Goal: Task Accomplishment & Management: Use online tool/utility

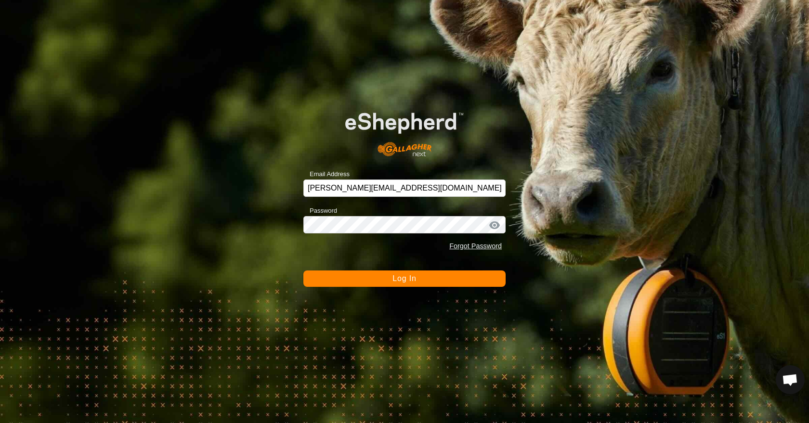
click at [472, 276] on button "Log In" at bounding box center [404, 279] width 202 height 16
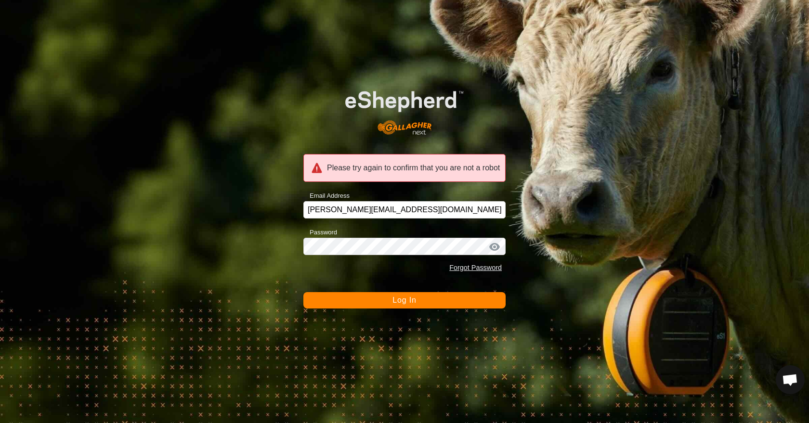
click at [303, 292] on button "Log In" at bounding box center [404, 300] width 202 height 16
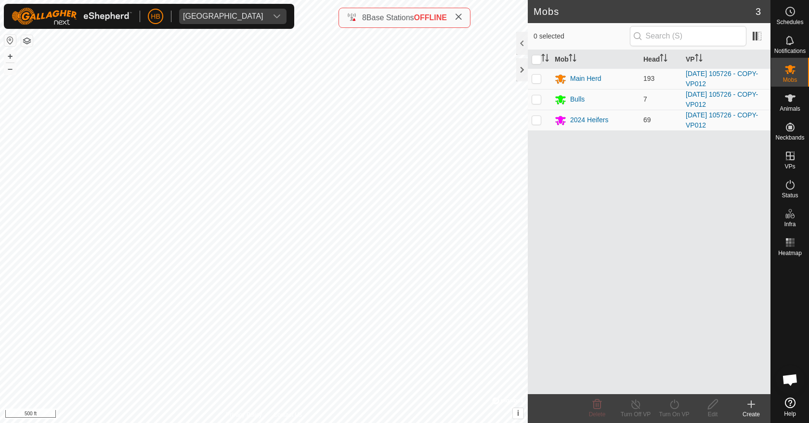
click at [541, 272] on div "Mobs 3 0 selected Mob Head VP Main Herd 193 [DATE] 105726 - COPY-VP012 Bulls 7 …" at bounding box center [385, 211] width 770 height 423
click at [556, 291] on div "Mobs 3 0 selected Mob Head VP Main Herd 193 [DATE] 105726 - COPY-VP012 Bulls 7 …" at bounding box center [385, 211] width 770 height 423
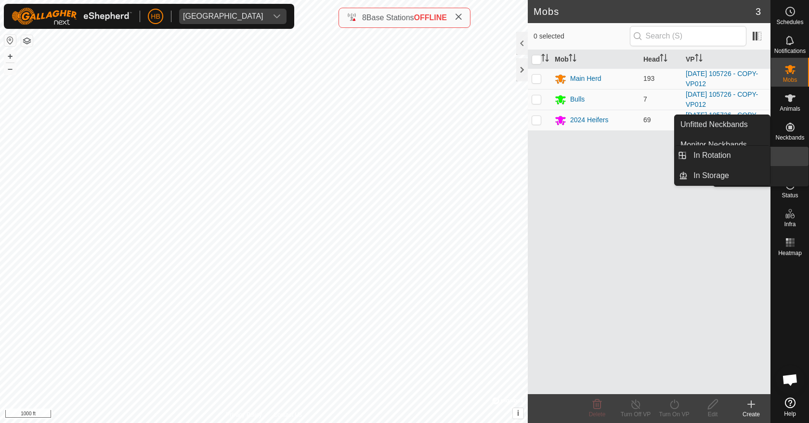
click at [787, 157] on icon at bounding box center [790, 156] width 12 height 12
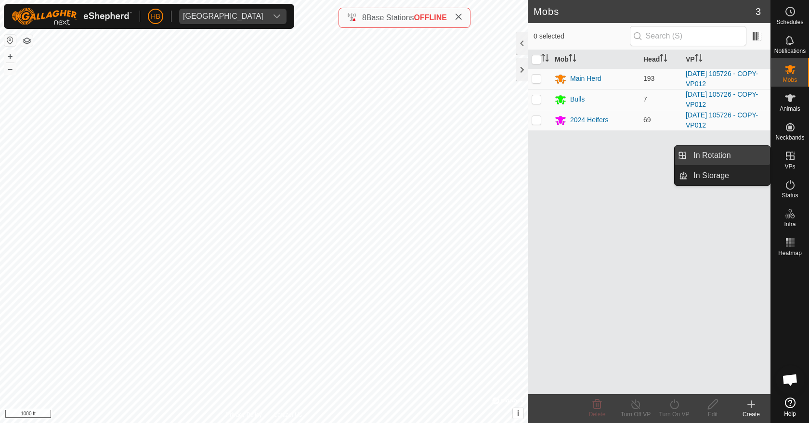
click at [733, 159] on link "In Rotation" at bounding box center [728, 155] width 82 height 19
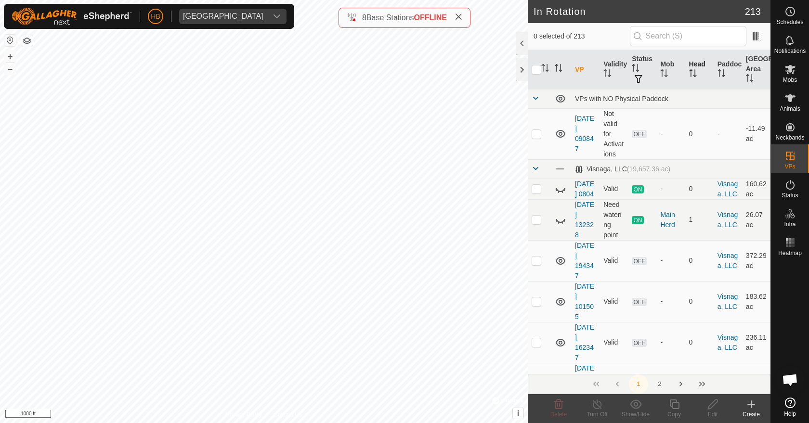
click at [693, 73] on icon "Activate to sort" at bounding box center [693, 73] width 8 height 8
click at [693, 73] on icon "Activate to sort" at bounding box center [692, 73] width 7 height 8
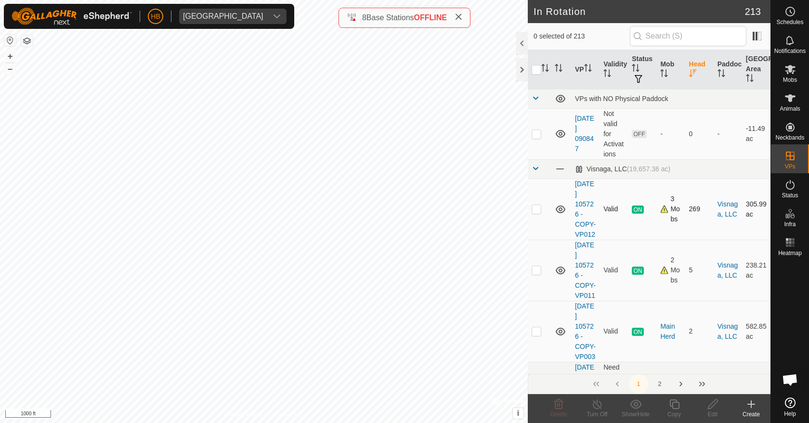
click at [537, 210] on p-checkbox at bounding box center [536, 209] width 10 height 8
checkbox input "true"
click at [670, 403] on icon at bounding box center [674, 405] width 10 height 10
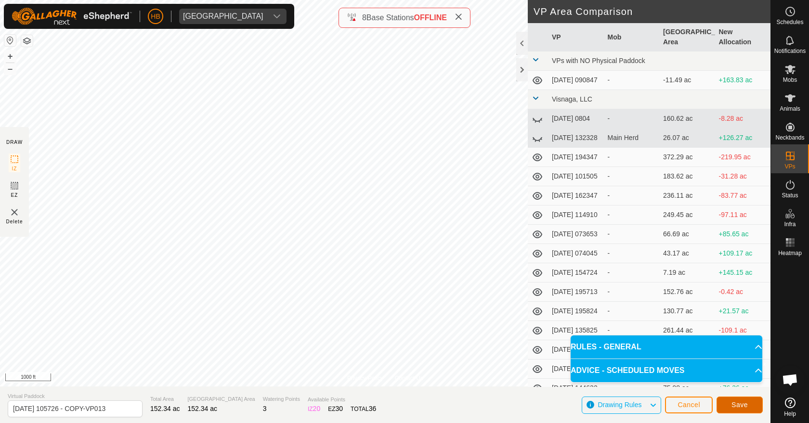
click at [734, 401] on span "Save" at bounding box center [739, 405] width 16 height 8
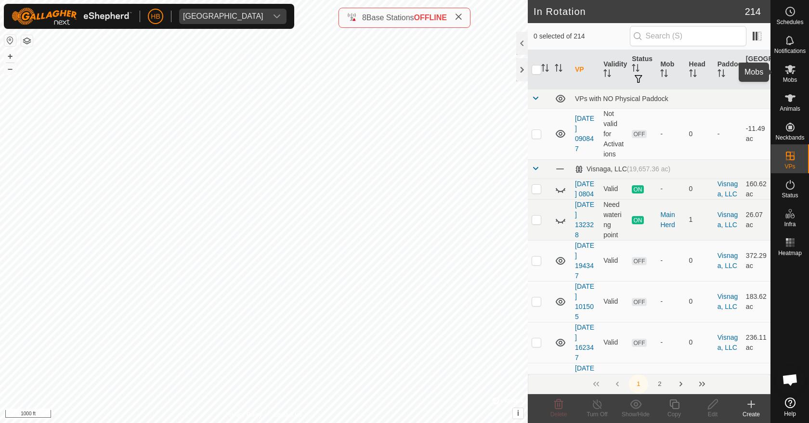
click at [792, 81] on span "Mobs" at bounding box center [790, 80] width 14 height 6
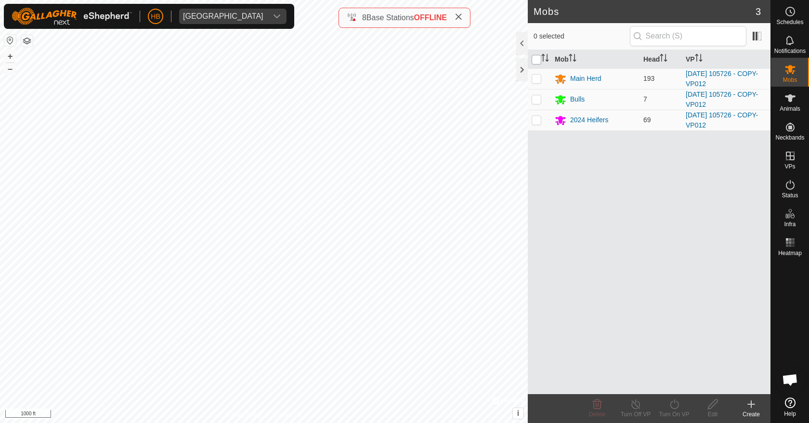
click at [536, 61] on input "checkbox" at bounding box center [536, 60] width 10 height 10
checkbox input "true"
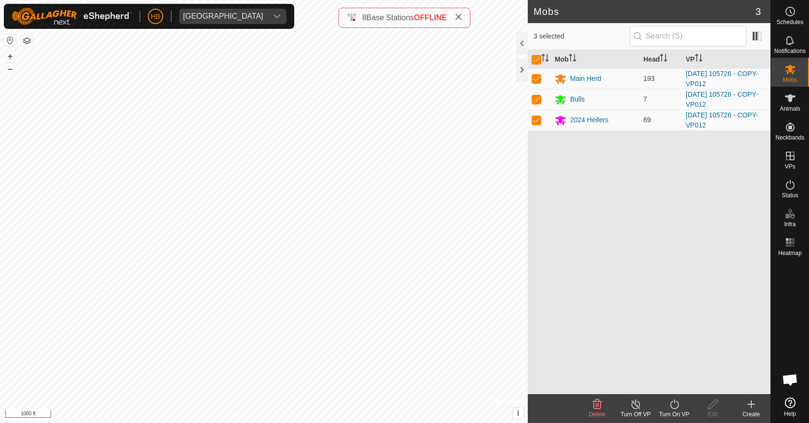
click at [672, 417] on div "Turn On VP" at bounding box center [674, 414] width 39 height 9
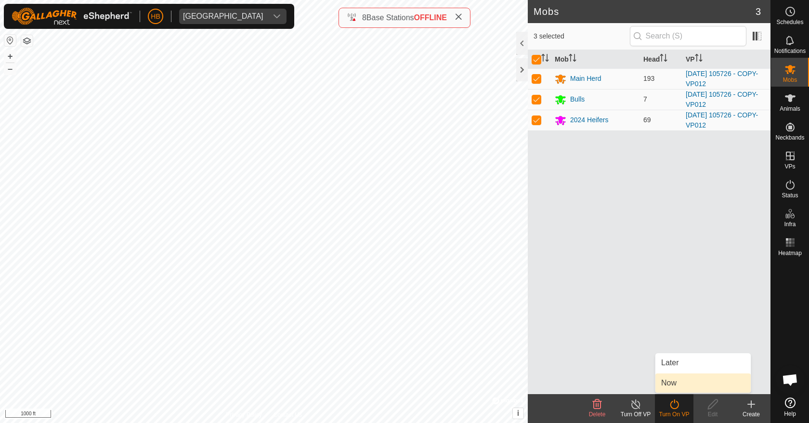
click at [667, 384] on link "Now" at bounding box center [702, 383] width 95 height 19
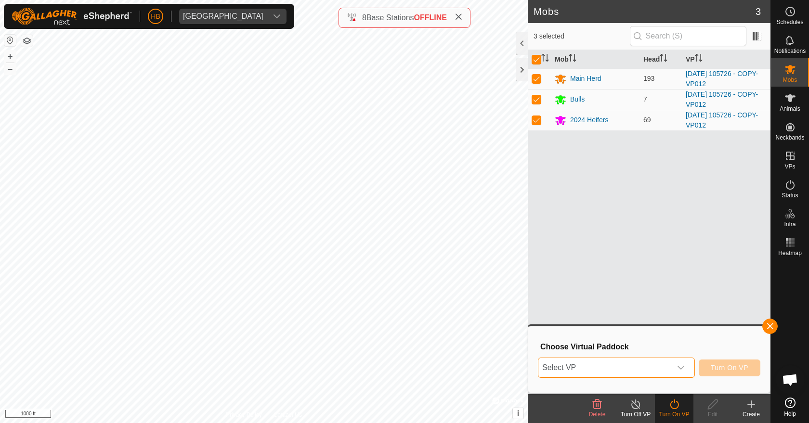
click at [657, 369] on span "Select VP" at bounding box center [604, 367] width 133 height 19
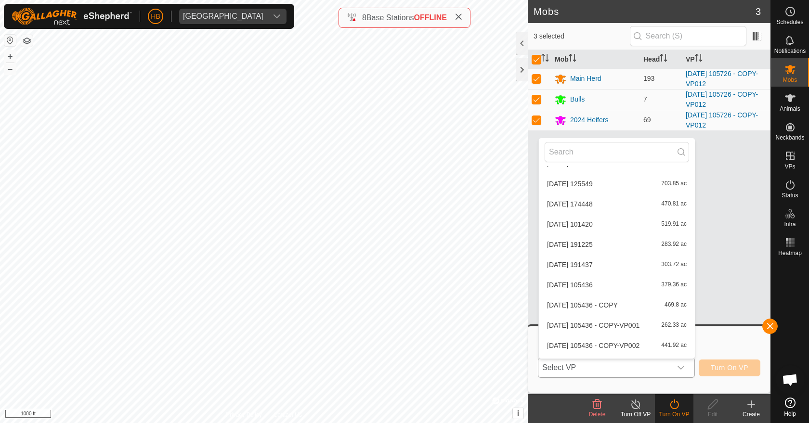
scroll to position [4177, 0]
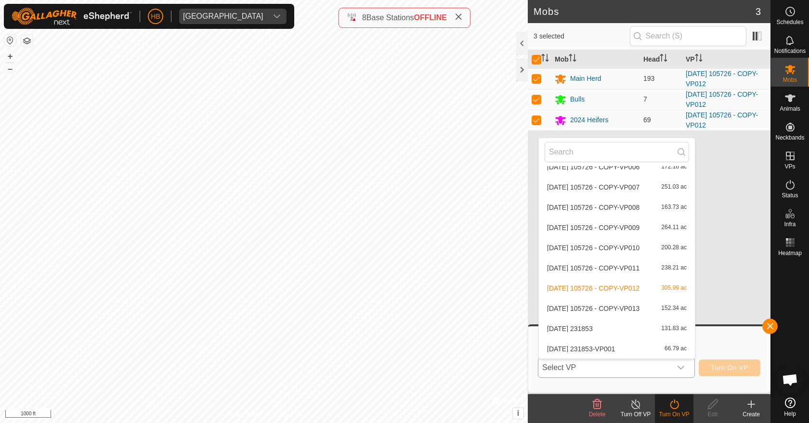
click at [639, 309] on li "[DATE] 105726 - COPY-VP013 152.34 ac" at bounding box center [617, 308] width 156 height 19
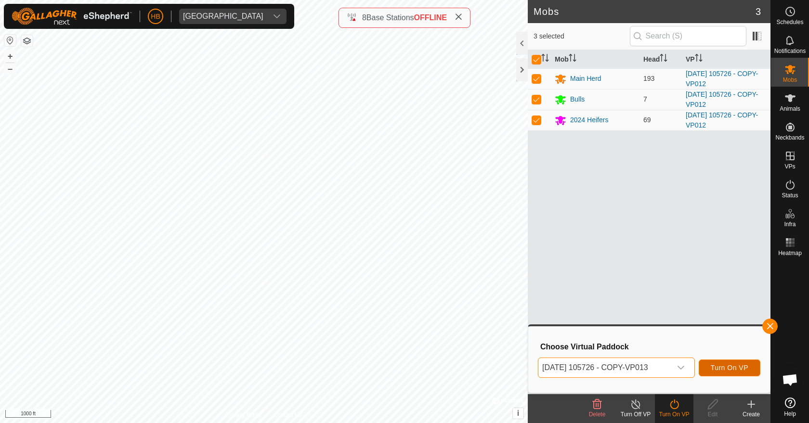
click at [719, 371] on span "Turn On VP" at bounding box center [729, 368] width 38 height 8
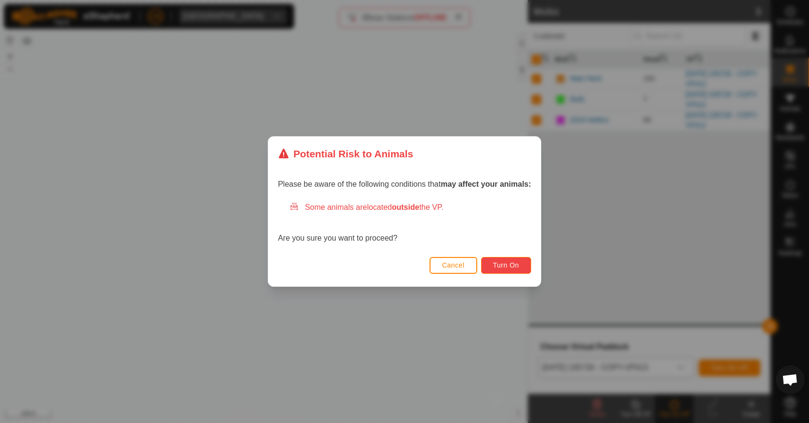
click at [509, 265] on span "Turn On" at bounding box center [506, 265] width 26 height 8
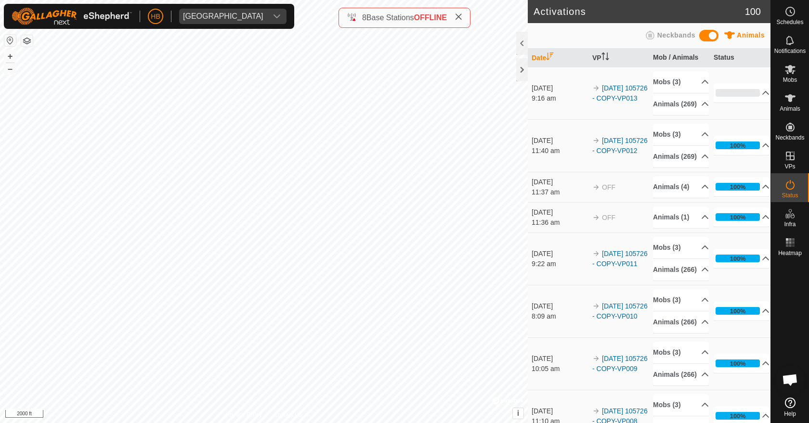
click at [458, 16] on icon at bounding box center [458, 17] width 8 height 8
click at [520, 75] on div at bounding box center [522, 69] width 12 height 23
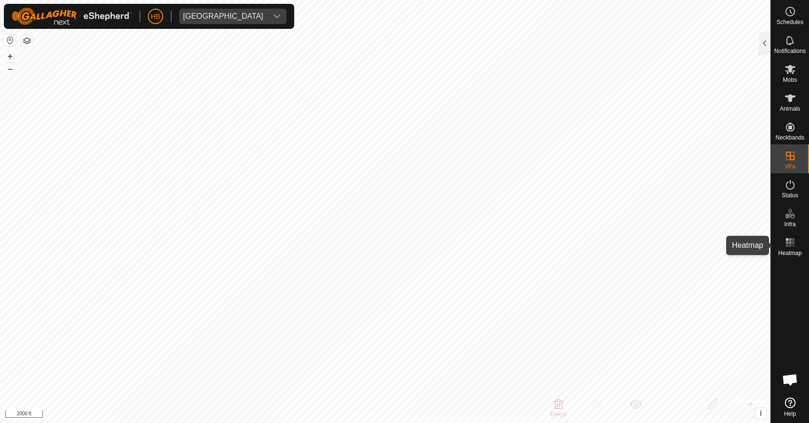
click at [786, 235] on es-heatmap-svg-icon at bounding box center [789, 242] width 17 height 15
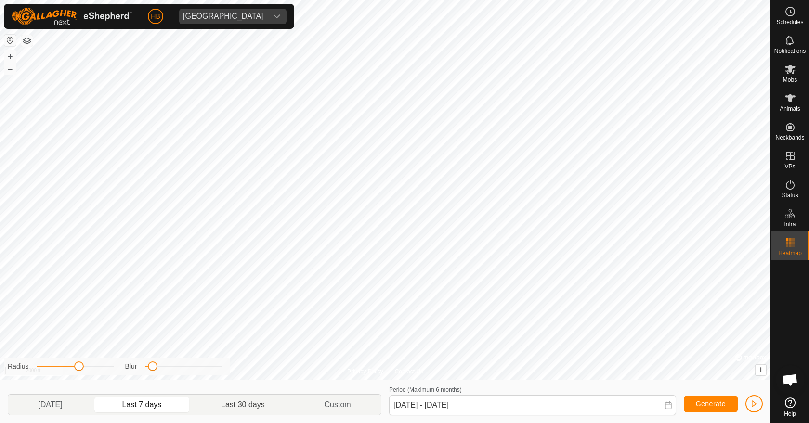
click at [232, 400] on p-togglebutton "Last 30 days" at bounding box center [243, 405] width 103 height 20
drag, startPoint x: 79, startPoint y: 368, endPoint x: 114, endPoint y: 365, distance: 34.7
click at [114, 365] on span at bounding box center [114, 366] width 10 height 10
click at [121, 357] on div "Privacy Policy Contact Us B080 0588655206 Bulls [DATE] 231853 + – ⇧ i © Mapbox …" at bounding box center [385, 211] width 770 height 423
click at [321, 411] on p-togglebutton "Custom" at bounding box center [338, 405] width 86 height 20
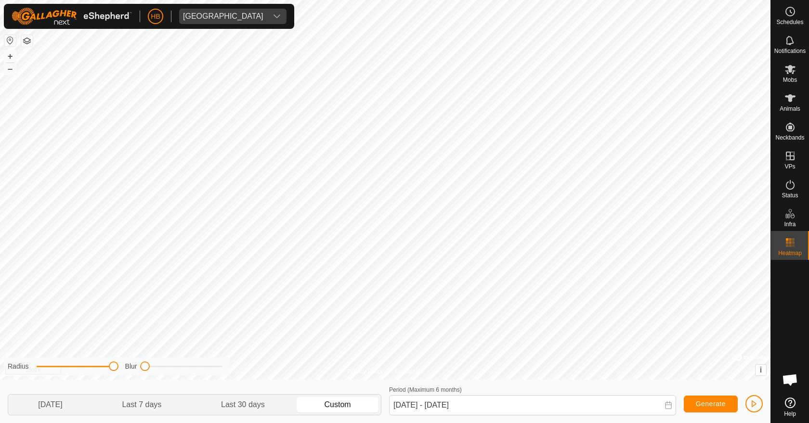
click at [334, 406] on p-togglebutton "Custom" at bounding box center [338, 405] width 86 height 20
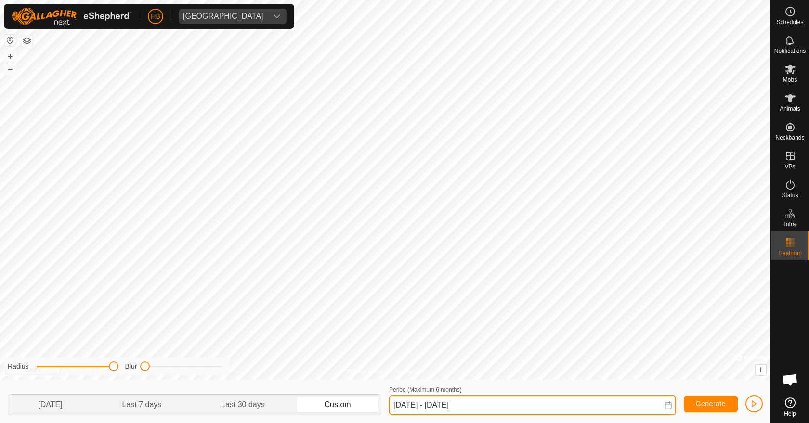
click at [451, 401] on input "[DATE] - [DATE]" at bounding box center [532, 405] width 287 height 20
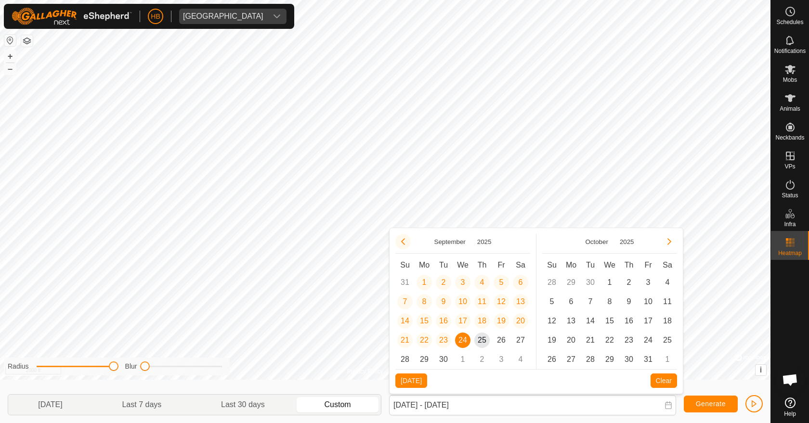
click at [402, 241] on button "Previous Month" at bounding box center [402, 241] width 15 height 15
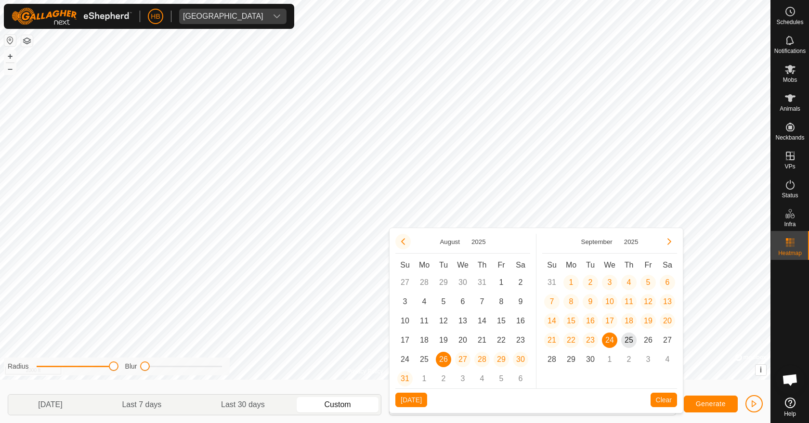
click at [400, 238] on button "Previous Month" at bounding box center [402, 241] width 15 height 15
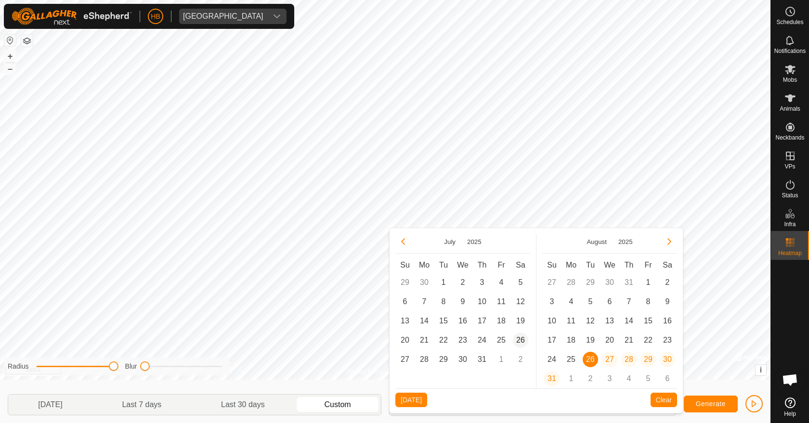
click at [517, 341] on span "26" at bounding box center [520, 340] width 15 height 15
click at [671, 243] on button "Next Month" at bounding box center [668, 241] width 15 height 15
click at [645, 340] on span "26" at bounding box center [647, 340] width 15 height 15
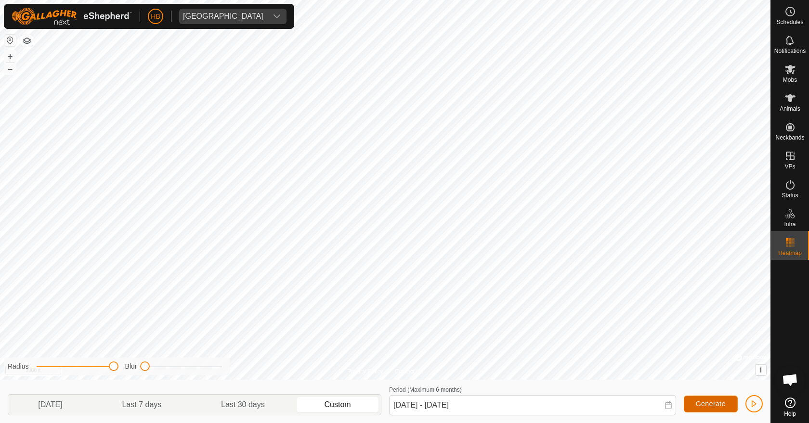
click at [695, 400] on button "Generate" at bounding box center [711, 404] width 54 height 17
drag, startPoint x: 115, startPoint y: 364, endPoint x: 79, endPoint y: 372, distance: 36.3
click at [79, 372] on div "Radius Blur" at bounding box center [117, 367] width 226 height 18
click at [238, 400] on p-togglebutton "Last 30 days" at bounding box center [243, 405] width 103 height 20
click at [172, 398] on p-togglebutton "Last 7 days" at bounding box center [141, 405] width 99 height 20
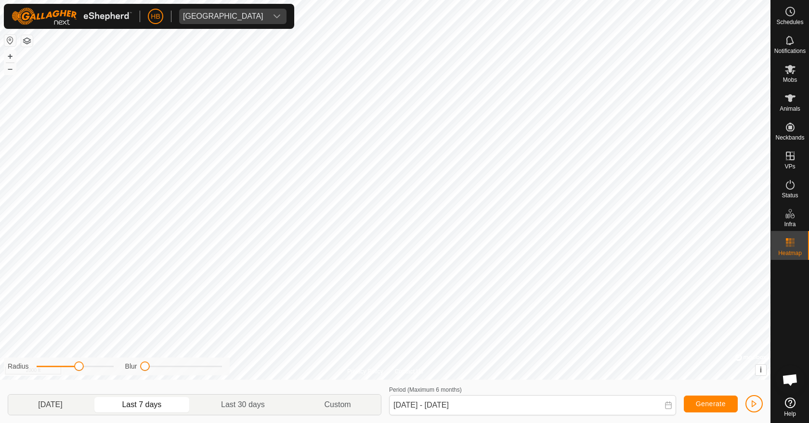
click at [92, 408] on p-togglebutton "[DATE]" at bounding box center [50, 405] width 84 height 20
click at [131, 404] on p-togglebutton "Last 7 days" at bounding box center [141, 405] width 99 height 20
type input "[DATE] - [DATE]"
